Goal: Navigation & Orientation: Find specific page/section

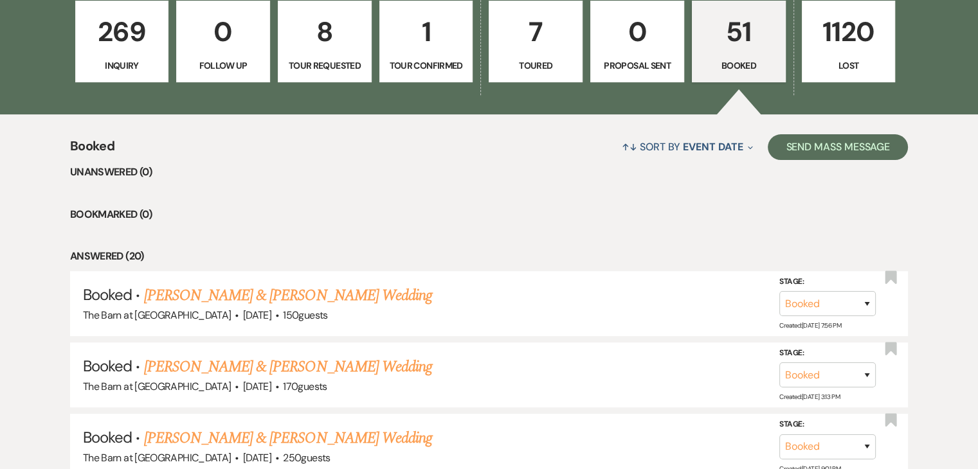
scroll to position [900, 0]
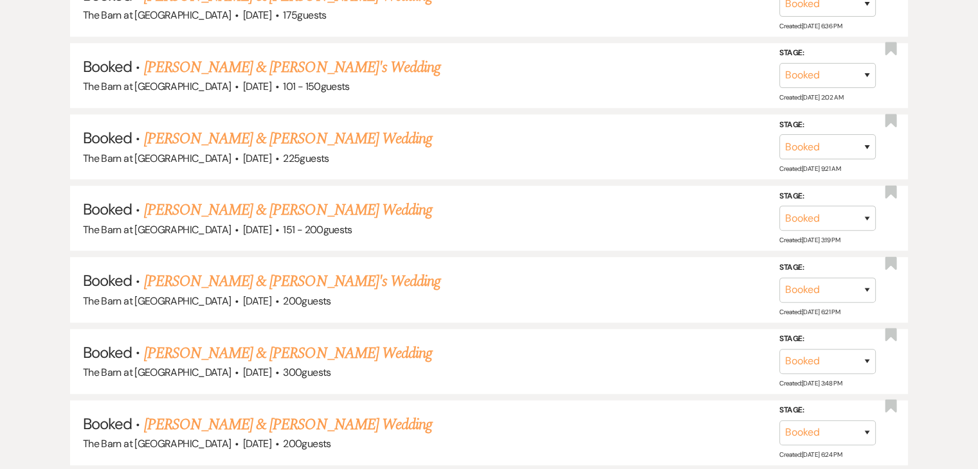
click at [262, 416] on link "[PERSON_NAME] & [PERSON_NAME] Wedding" at bounding box center [288, 424] width 288 height 23
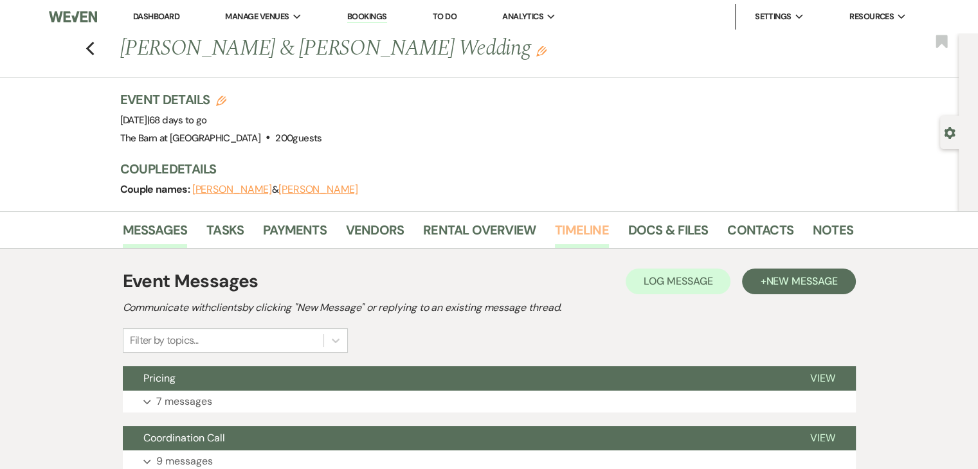
click at [595, 224] on link "Timeline" at bounding box center [582, 234] width 54 height 28
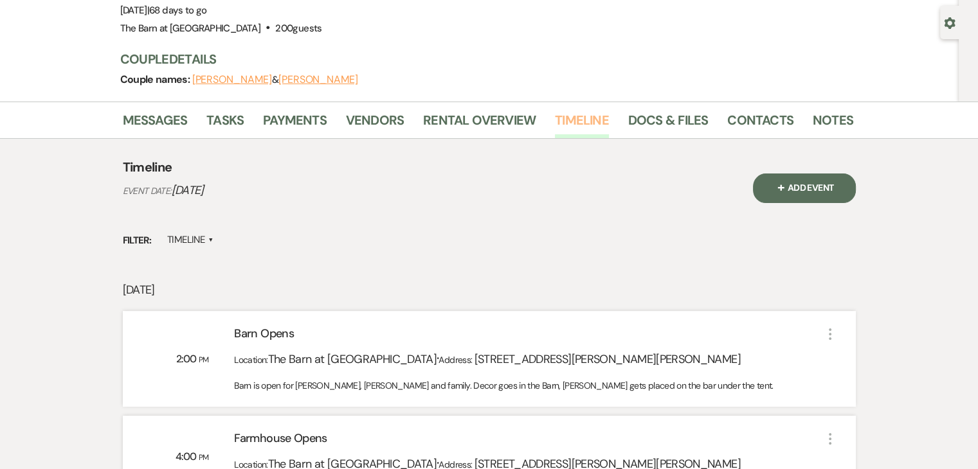
scroll to position [257, 0]
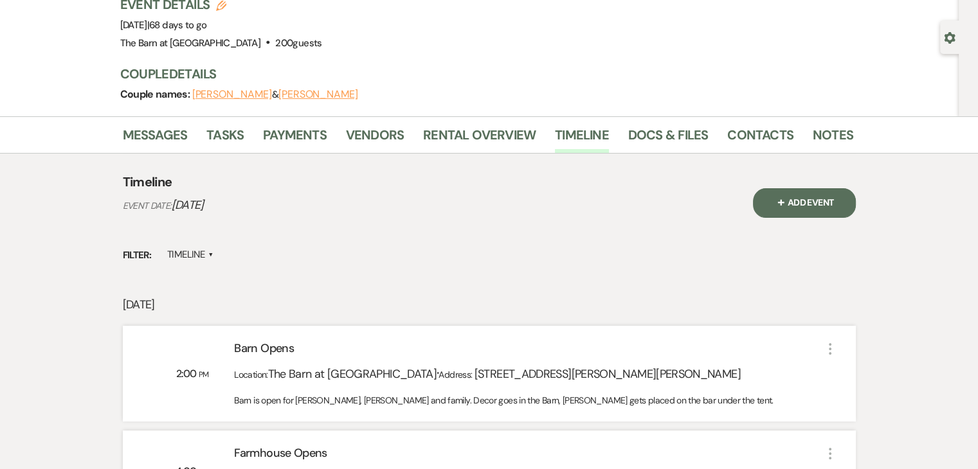
scroll to position [0, 0]
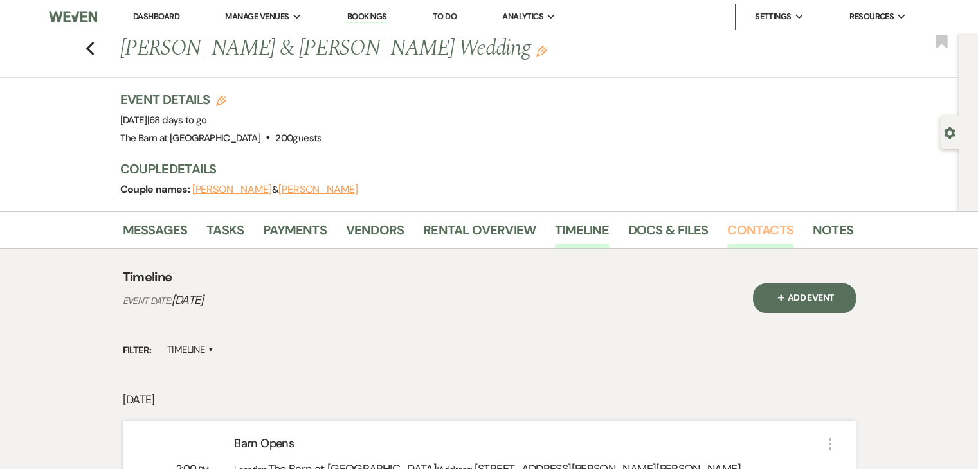
click at [755, 234] on link "Contacts" at bounding box center [760, 234] width 66 height 28
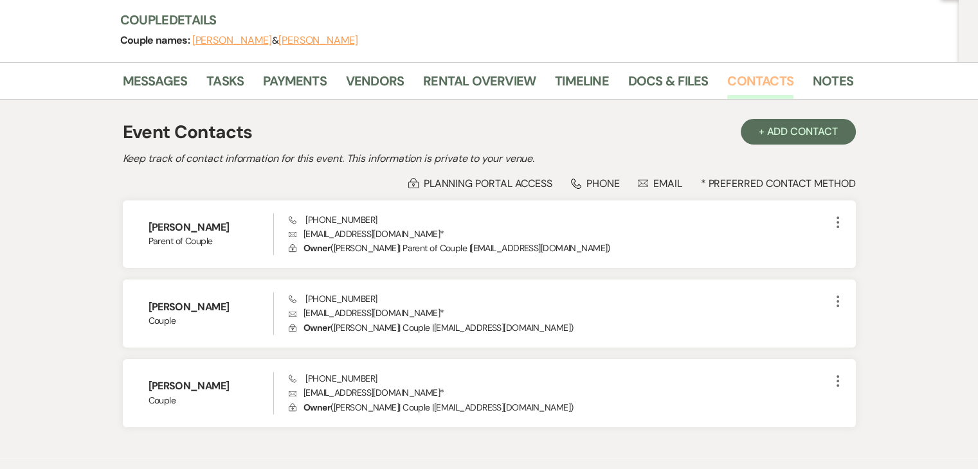
scroll to position [150, 0]
click at [359, 91] on link "Vendors" at bounding box center [375, 84] width 58 height 28
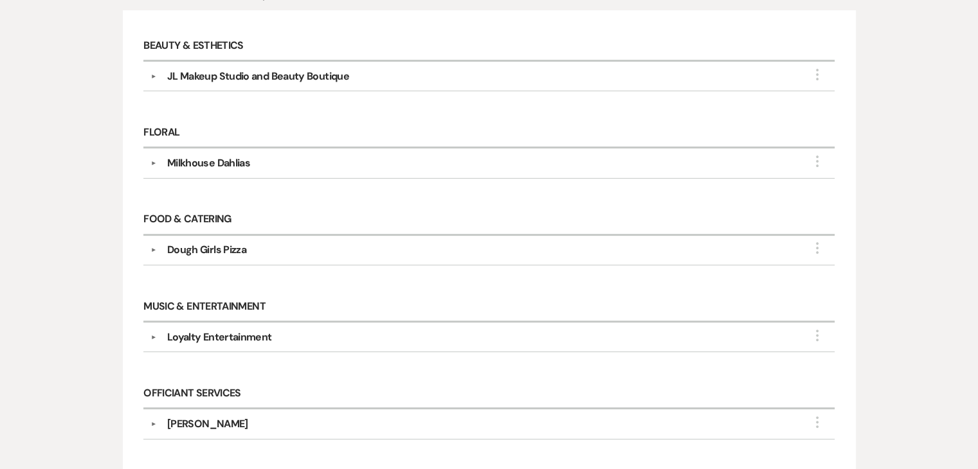
scroll to position [319, 0]
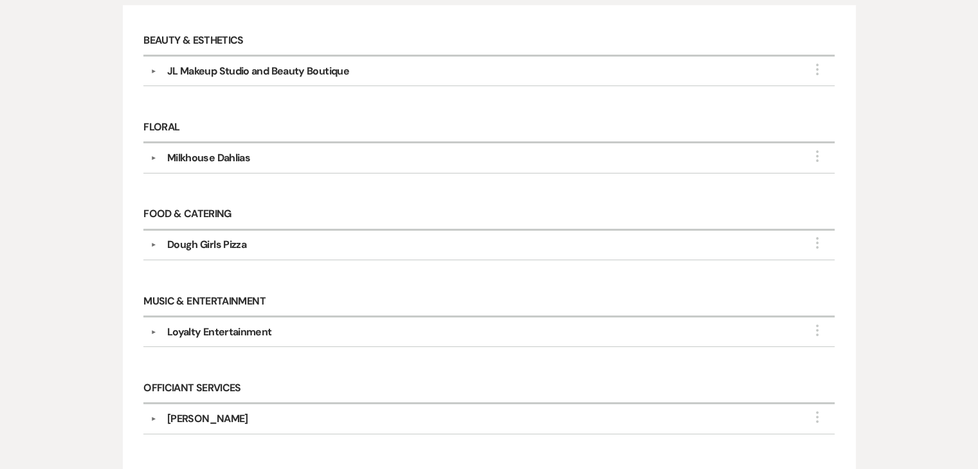
click at [152, 334] on div "▼ Loyalty Entertainment More" at bounding box center [488, 332] width 677 height 15
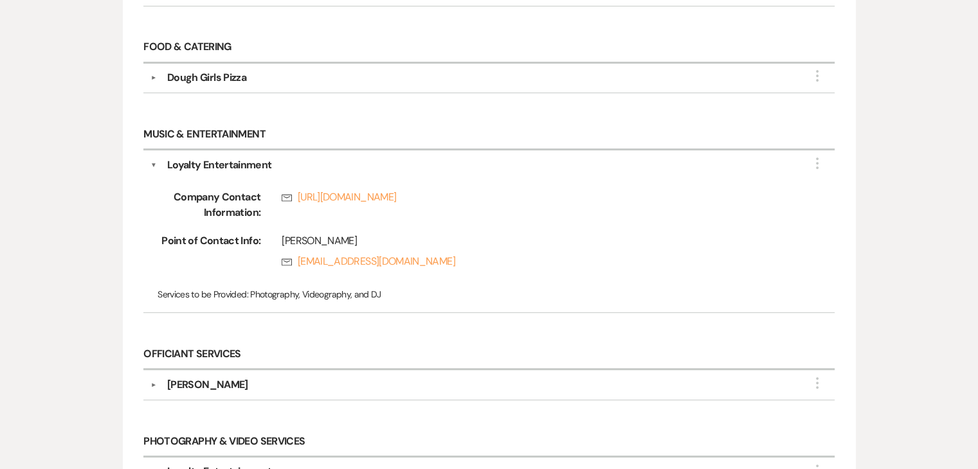
scroll to position [488, 0]
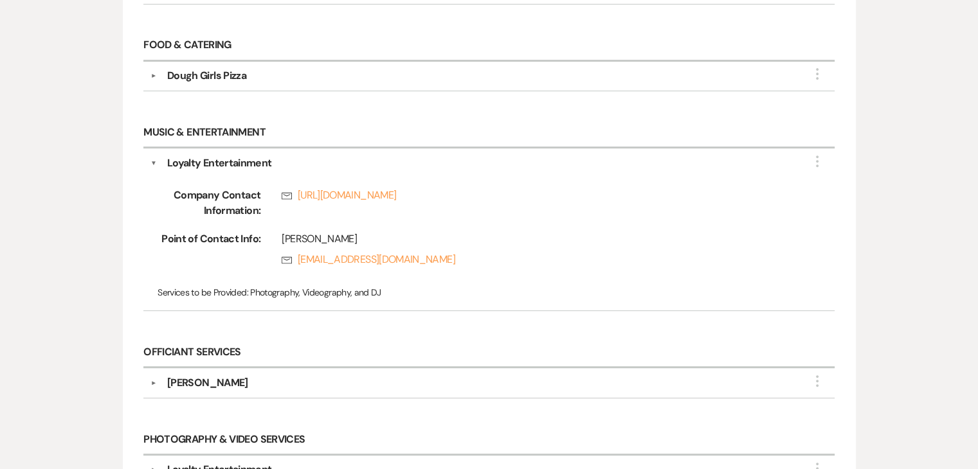
click at [697, 71] on div "Dough Girls Pizza" at bounding box center [492, 75] width 670 height 15
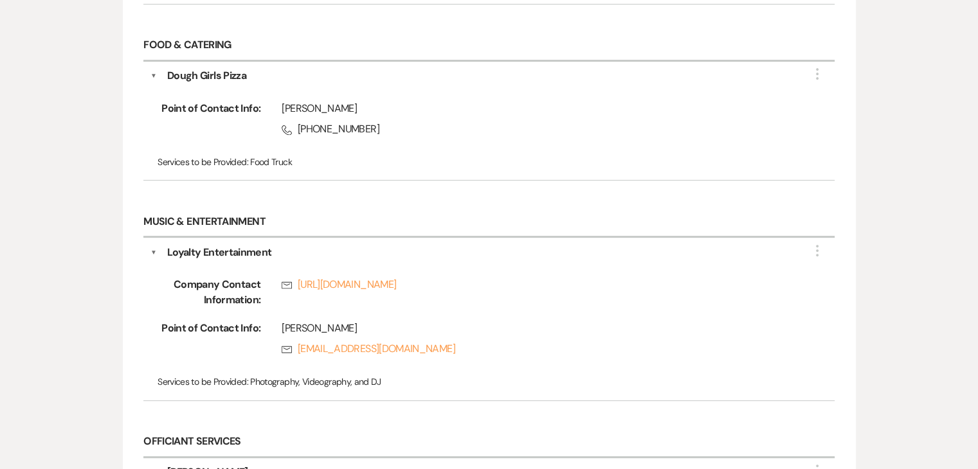
click at [156, 73] on button "▼" at bounding box center [153, 75] width 6 height 15
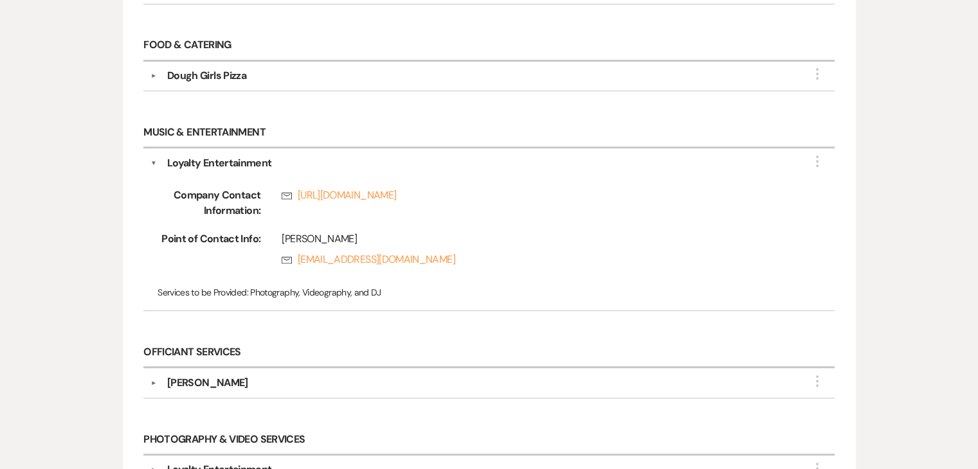
click at [154, 159] on button "▼" at bounding box center [153, 163] width 6 height 15
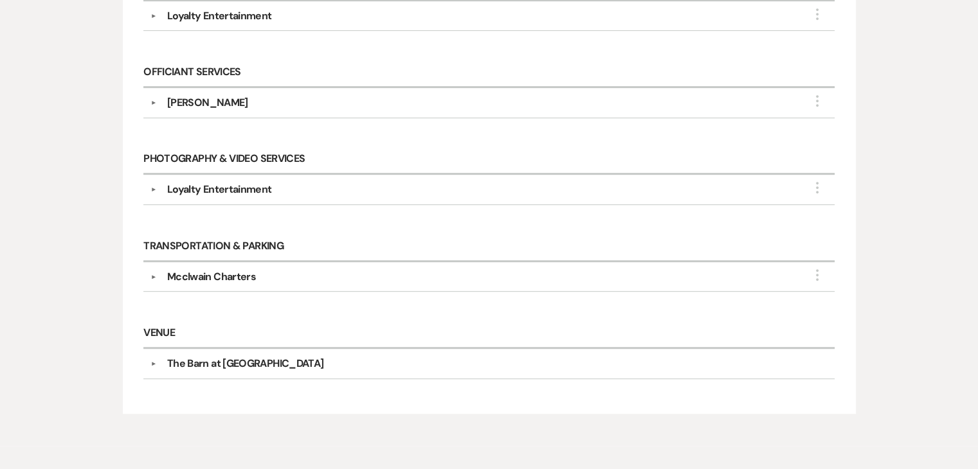
scroll to position [642, 0]
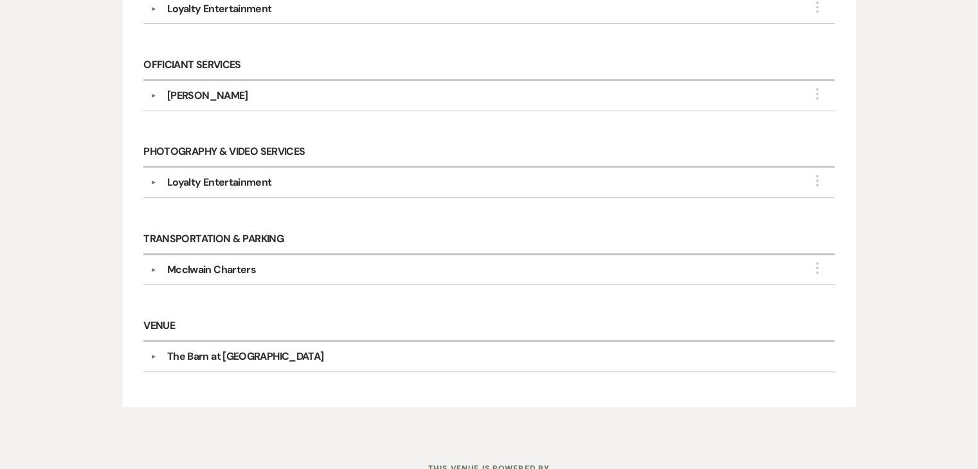
click at [157, 93] on button "▼" at bounding box center [153, 96] width 15 height 6
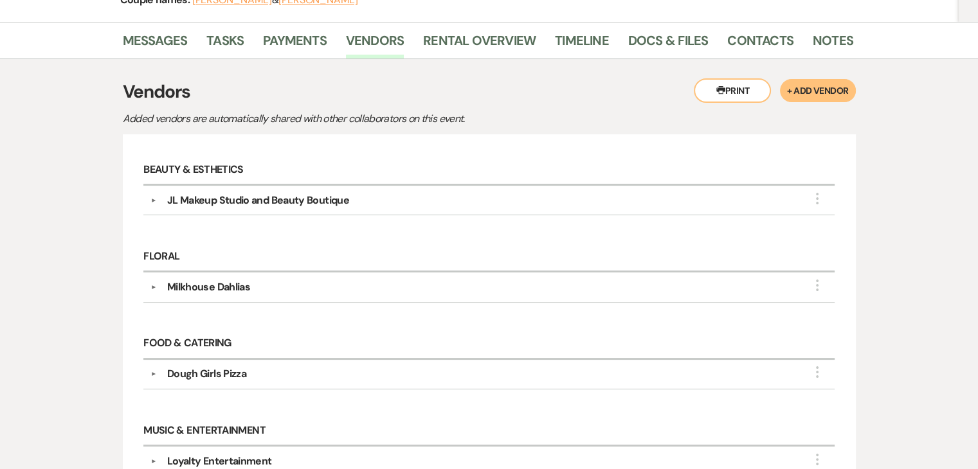
scroll to position [0, 0]
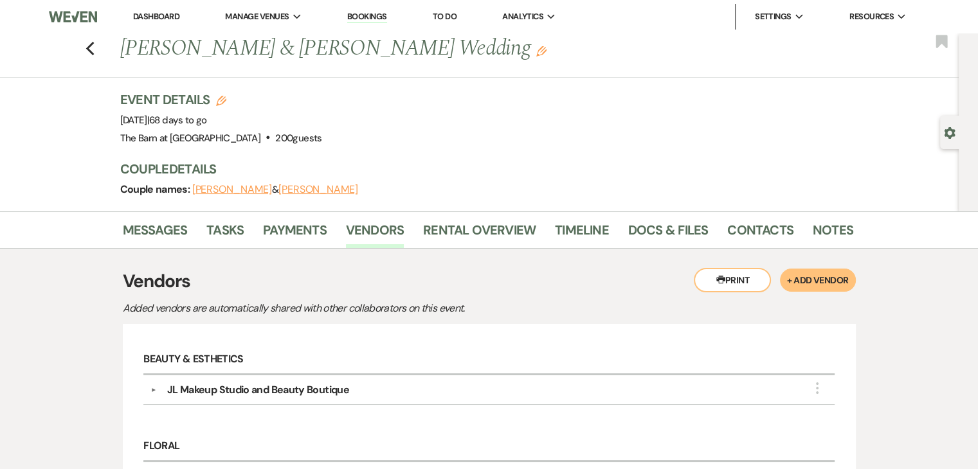
click at [850, 237] on li "Notes" at bounding box center [842, 232] width 60 height 31
click at [843, 232] on link "Notes" at bounding box center [832, 234] width 40 height 28
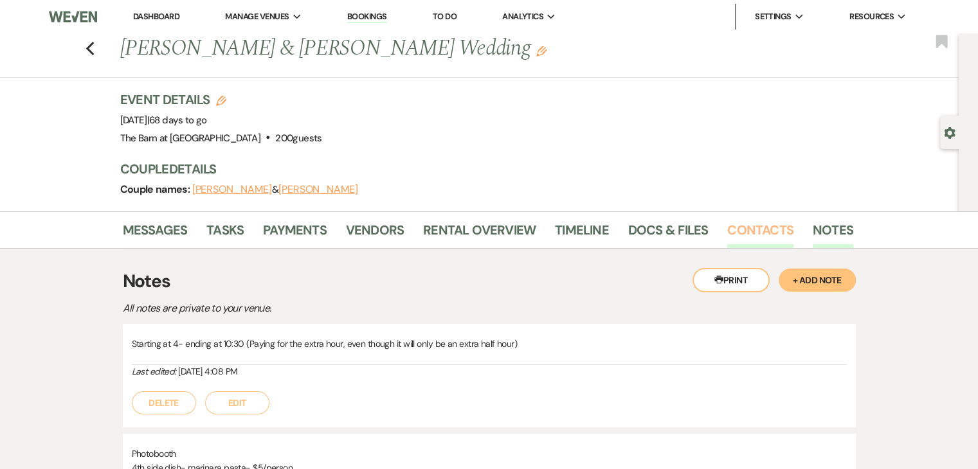
click at [758, 227] on link "Contacts" at bounding box center [760, 234] width 66 height 28
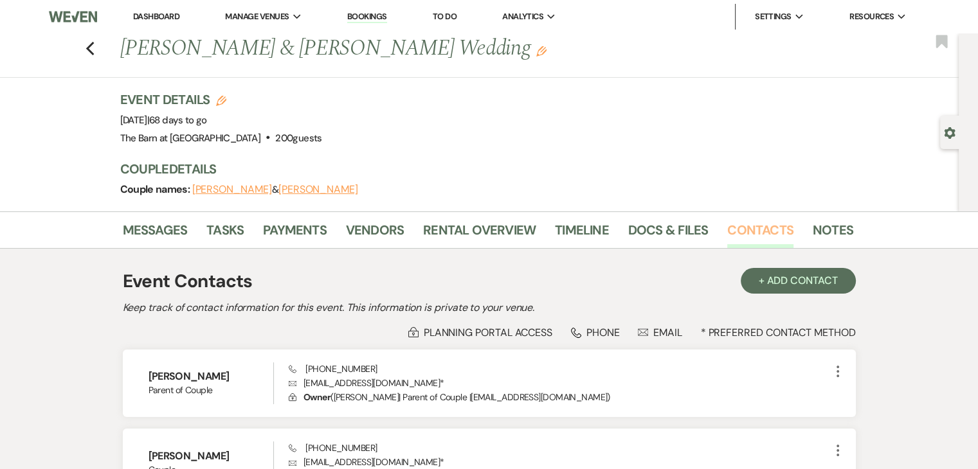
scroll to position [129, 0]
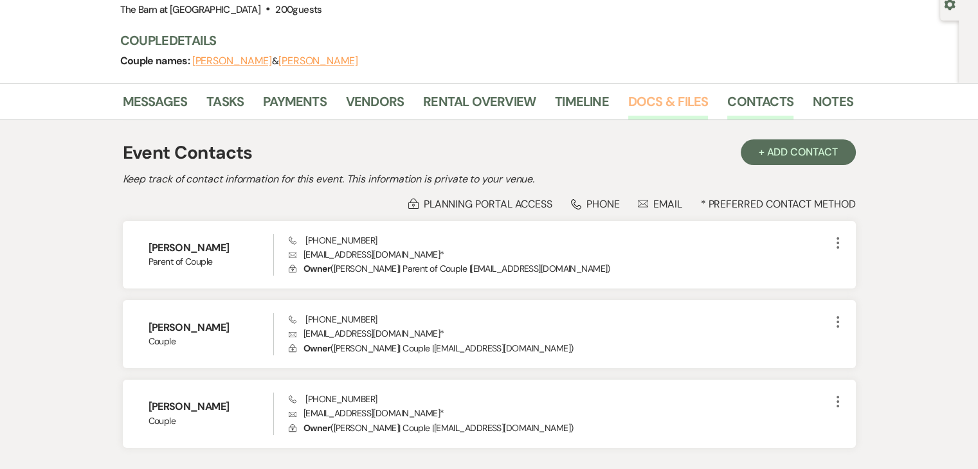
click at [665, 96] on link "Docs & Files" at bounding box center [668, 105] width 80 height 28
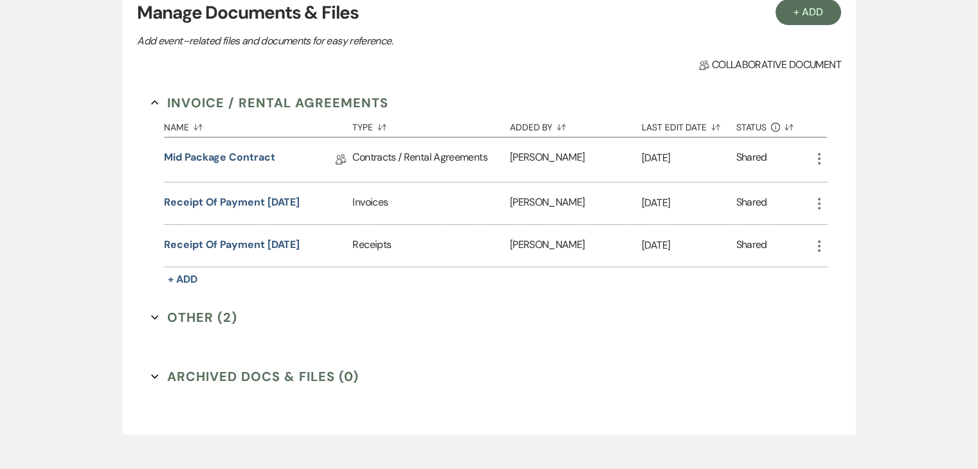
scroll to position [148, 0]
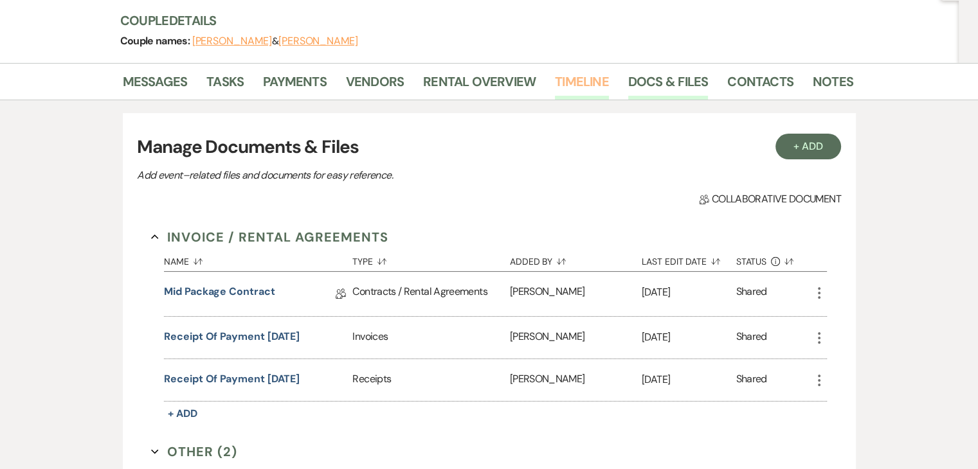
click at [589, 75] on link "Timeline" at bounding box center [582, 85] width 54 height 28
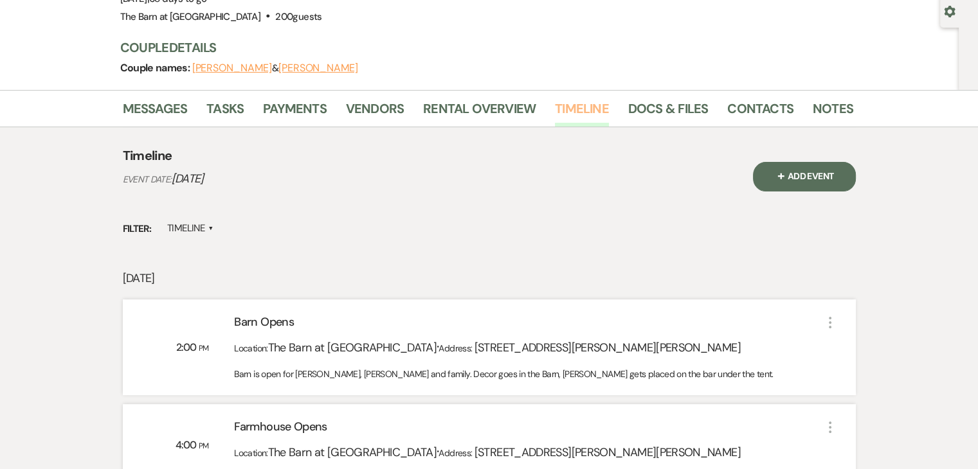
scroll to position [20, 0]
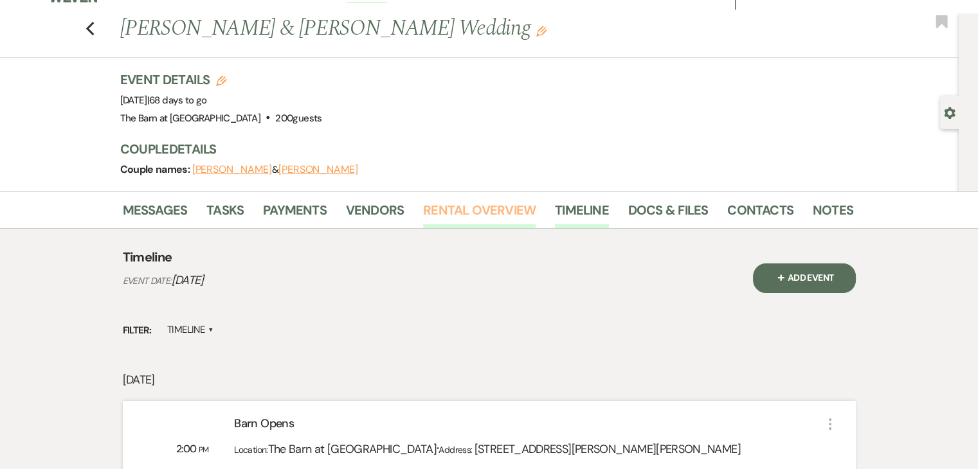
click at [494, 216] on link "Rental Overview" at bounding box center [479, 214] width 112 height 28
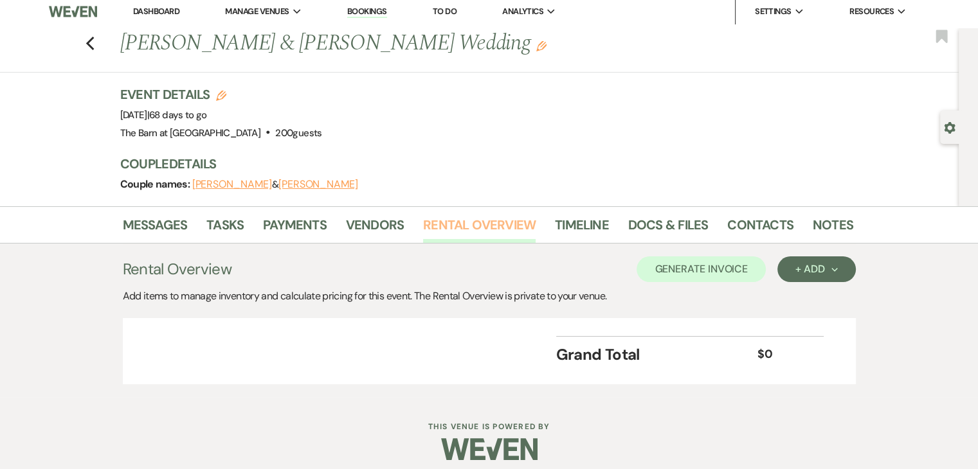
scroll to position [15, 0]
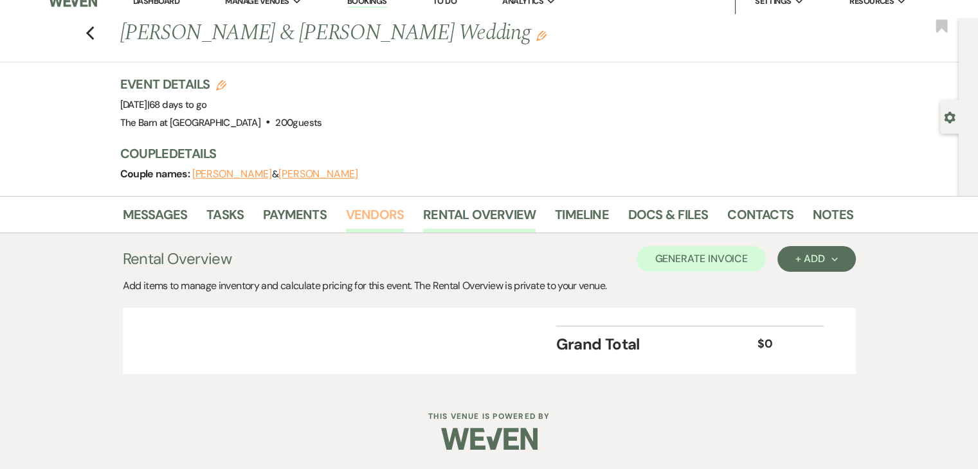
click at [384, 222] on link "Vendors" at bounding box center [375, 218] width 58 height 28
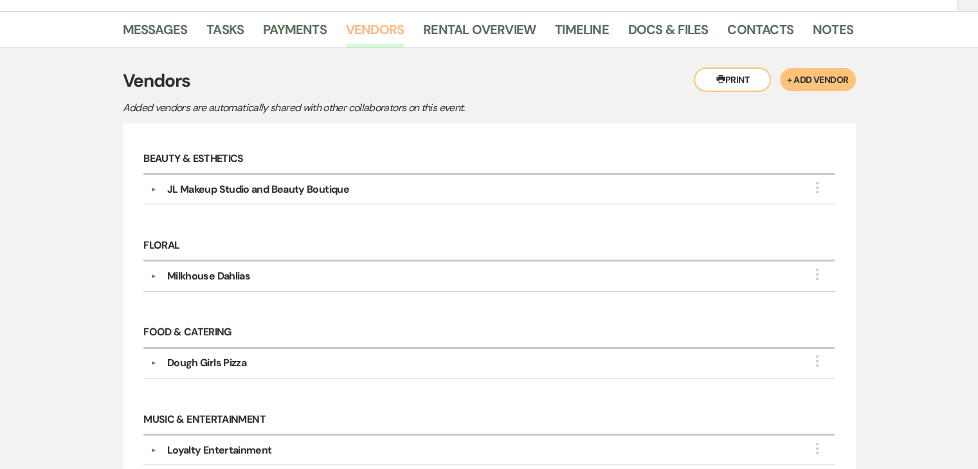
scroll to position [48, 0]
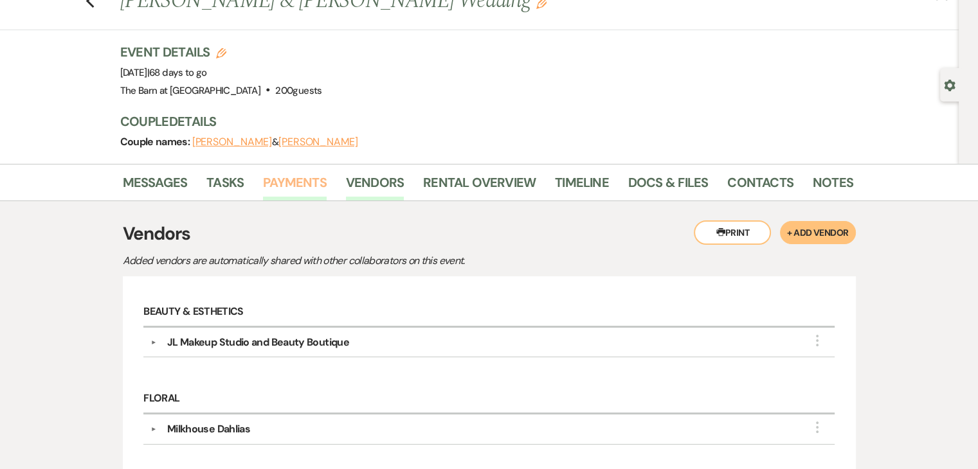
click at [301, 183] on link "Payments" at bounding box center [295, 186] width 64 height 28
